Goal: Find specific page/section: Find specific page/section

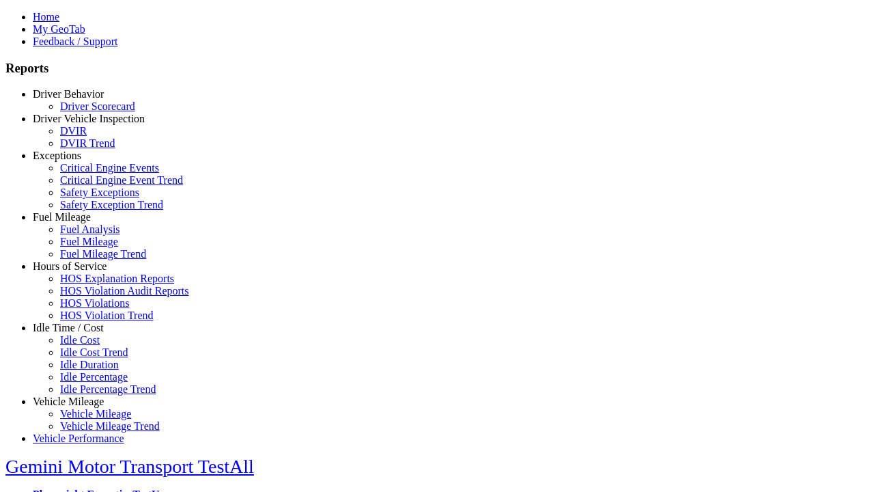
click at [79, 333] on link "Idle Time / Cost" at bounding box center [68, 328] width 71 height 12
click at [89, 345] on link "Idle Cost" at bounding box center [80, 340] width 40 height 12
type input "**********"
type input "**"
